Goal: Transaction & Acquisition: Purchase product/service

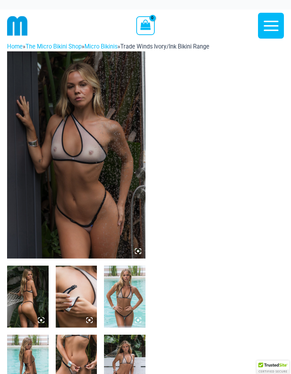
click at [111, 191] on img at bounding box center [76, 154] width 138 height 207
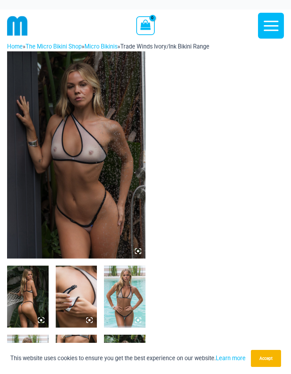
click at [105, 184] on img at bounding box center [76, 154] width 138 height 207
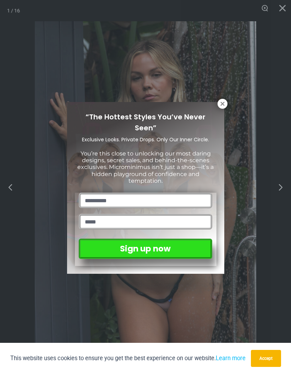
click at [221, 105] on icon at bounding box center [222, 104] width 4 height 4
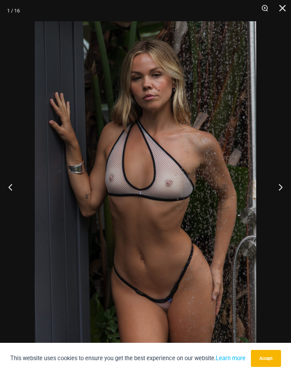
click at [282, 187] on button "Next" at bounding box center [277, 187] width 27 height 35
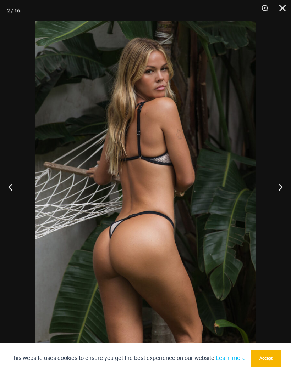
click at [280, 183] on button "Next" at bounding box center [277, 187] width 27 height 35
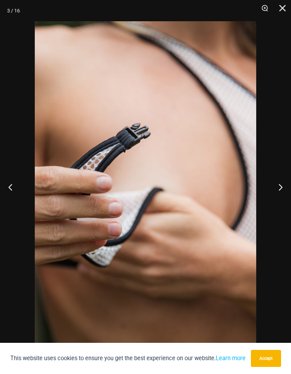
click at [279, 190] on button "Next" at bounding box center [277, 187] width 27 height 35
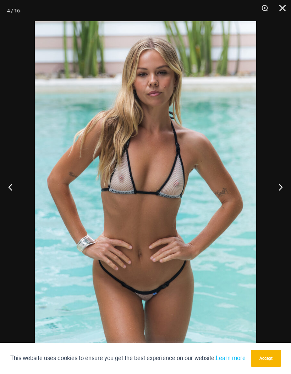
click at [278, 186] on button "Next" at bounding box center [277, 187] width 27 height 35
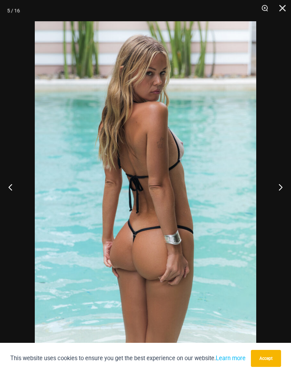
click at [283, 185] on button "Next" at bounding box center [277, 187] width 27 height 35
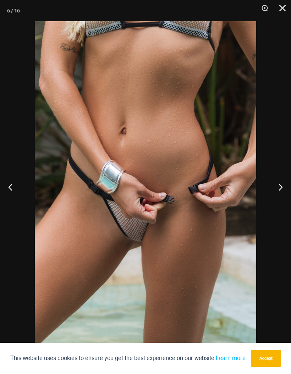
click at [281, 188] on button "Next" at bounding box center [277, 187] width 27 height 35
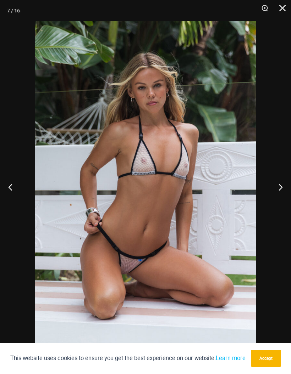
click at [272, 362] on button "Accept" at bounding box center [266, 358] width 30 height 17
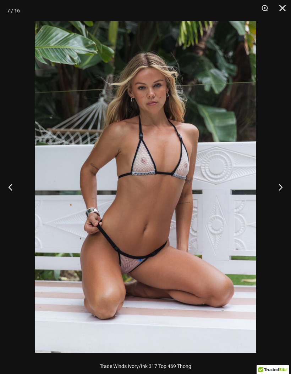
click at [283, 183] on button "Next" at bounding box center [277, 187] width 27 height 35
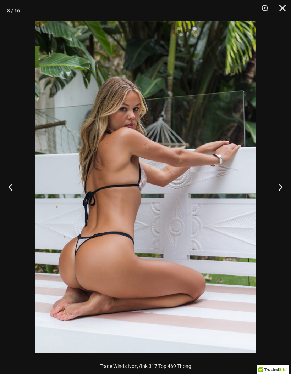
click at [281, 190] on button "Next" at bounding box center [277, 187] width 27 height 35
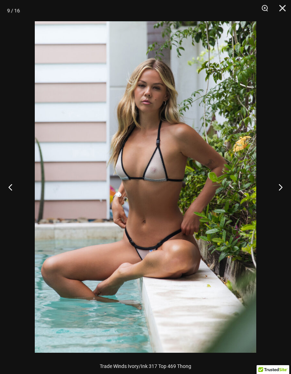
click at [282, 185] on button "Next" at bounding box center [277, 187] width 27 height 35
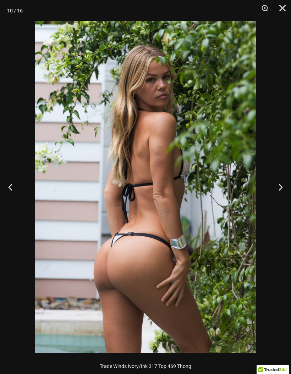
click at [281, 185] on button "Next" at bounding box center [277, 187] width 27 height 35
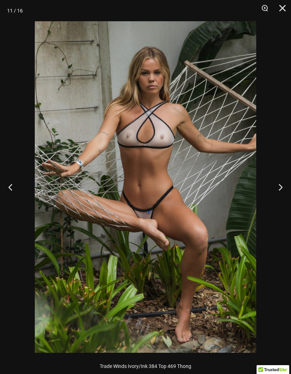
click at [282, 183] on button "Next" at bounding box center [277, 187] width 27 height 35
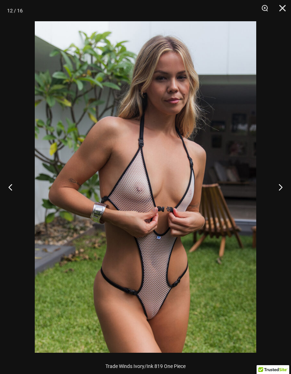
click at [280, 185] on button "Next" at bounding box center [277, 187] width 27 height 35
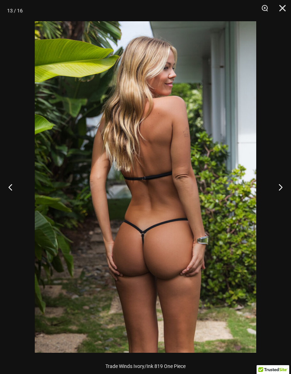
click at [279, 185] on button "Next" at bounding box center [277, 187] width 27 height 35
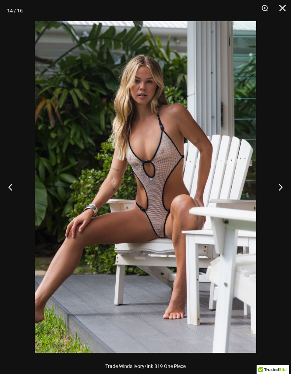
click at [279, 191] on button "Next" at bounding box center [277, 187] width 27 height 35
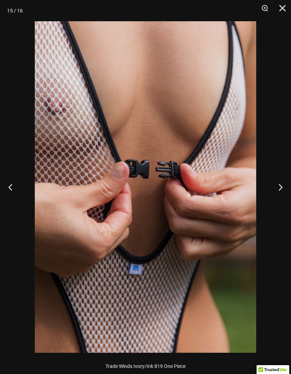
click at [281, 186] on button "Next" at bounding box center [277, 187] width 27 height 35
